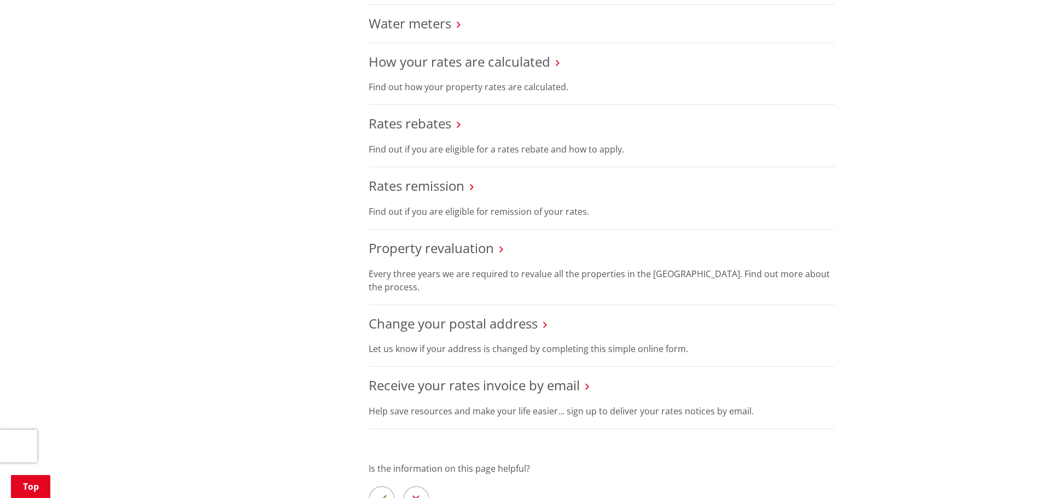
scroll to position [540, 0]
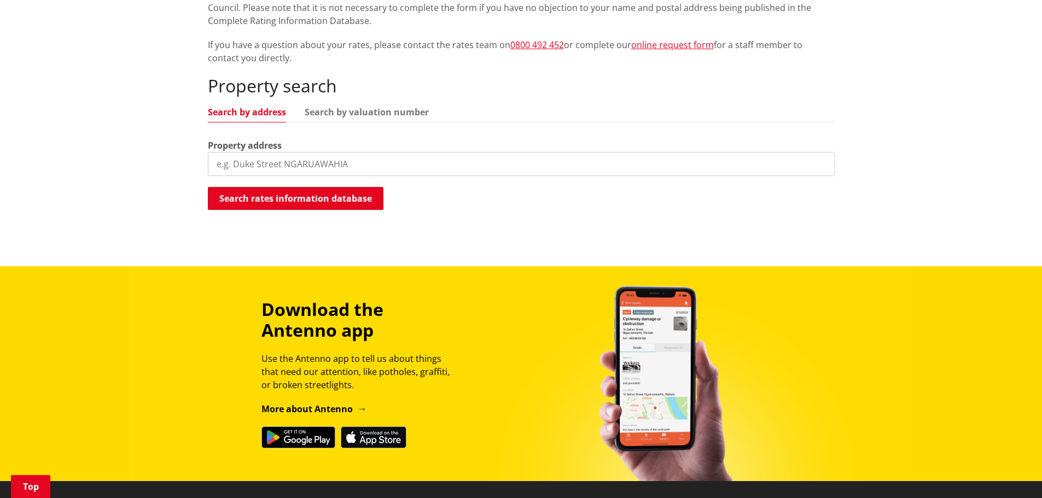
scroll to position [258, 0]
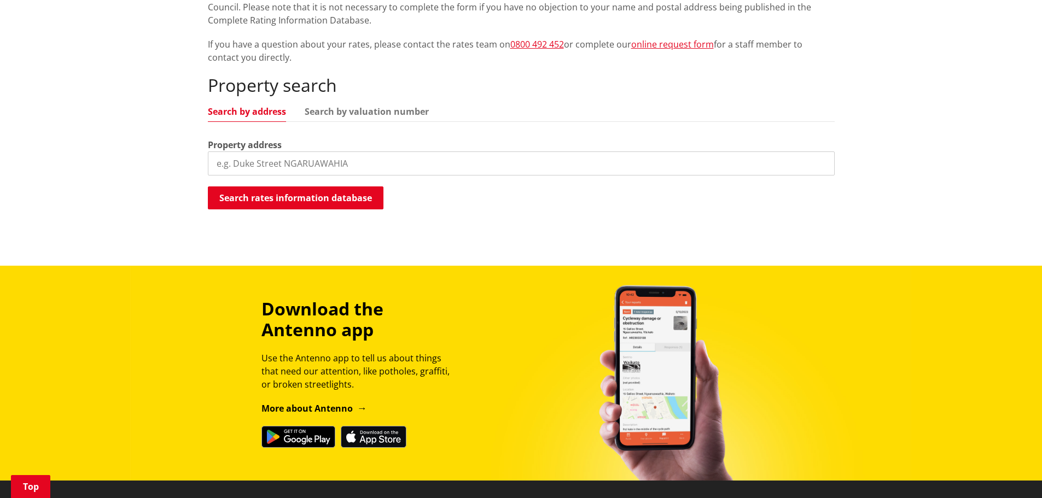
click at [292, 177] on div "Property search Search by address Search by valuation number Property address S…" at bounding box center [521, 143] width 627 height 136
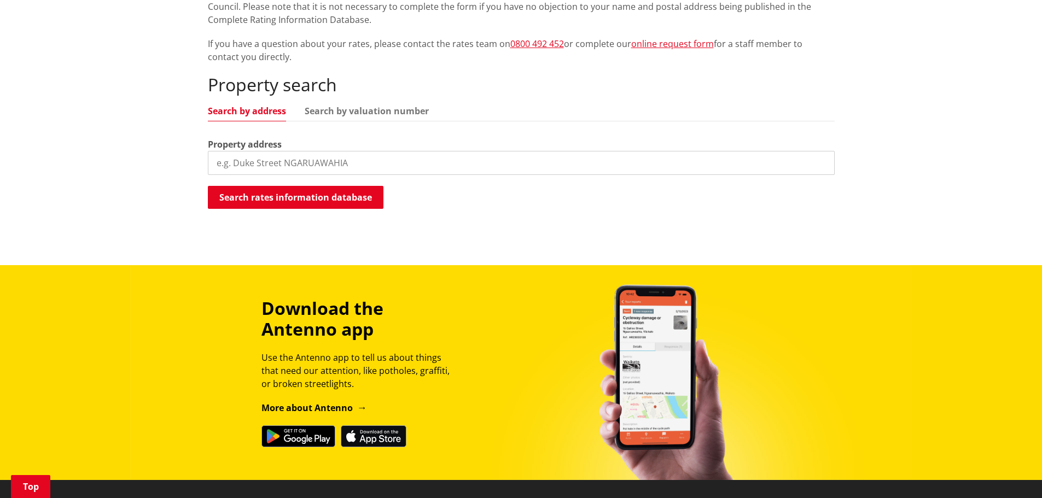
click at [295, 159] on input "search" at bounding box center [521, 163] width 627 height 24
type input "4 frankfield"
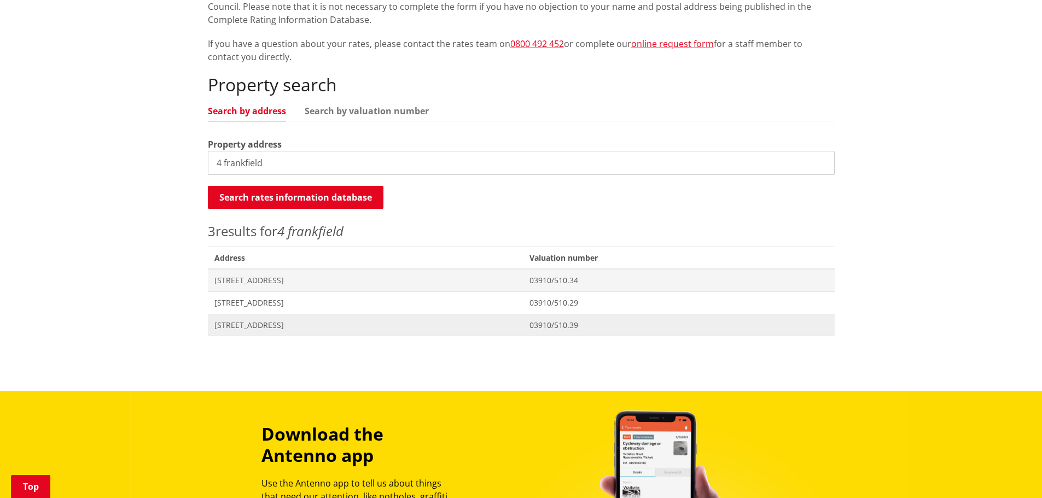
click at [295, 322] on span "4 Frankfield Road POKENO" at bounding box center [365, 325] width 302 height 11
